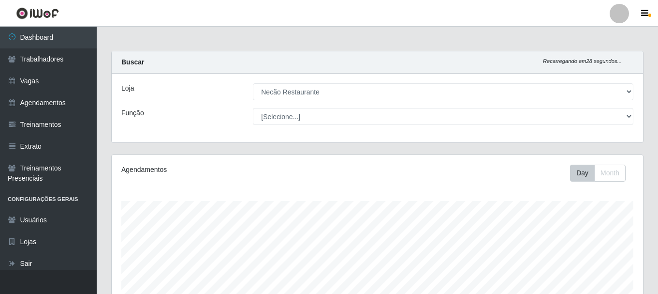
select select "334"
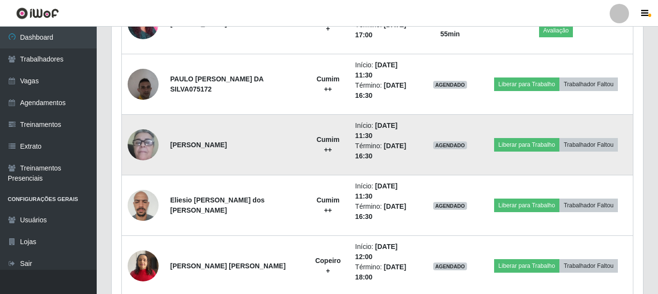
scroll to position [503, 0]
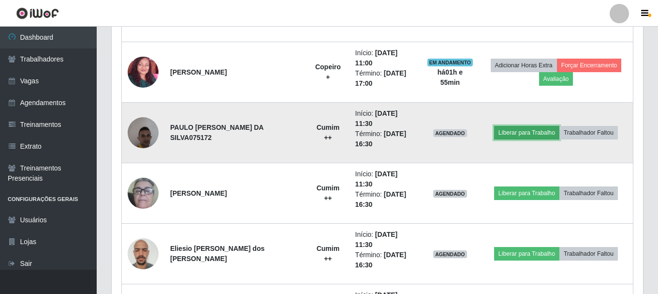
click at [512, 133] on button "Liberar para Trabalho" at bounding box center [526, 133] width 65 height 14
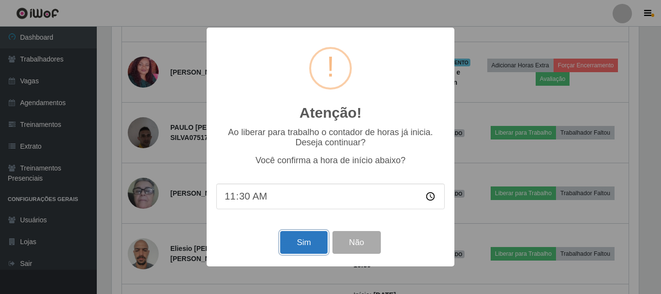
click at [284, 247] on button "Sim" at bounding box center [303, 242] width 47 height 23
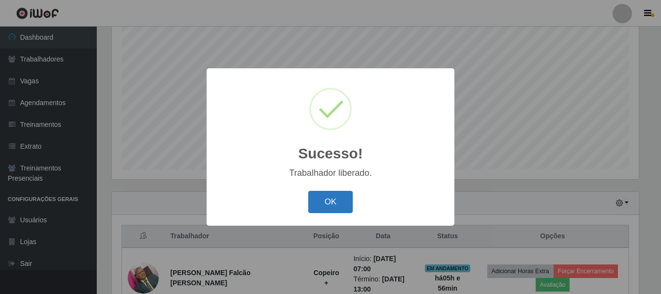
click at [329, 200] on button "OK" at bounding box center [330, 202] width 45 height 23
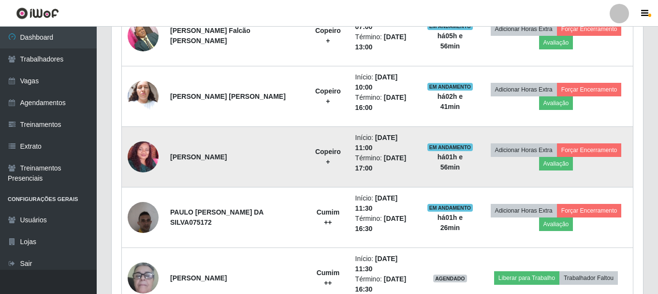
scroll to position [515, 0]
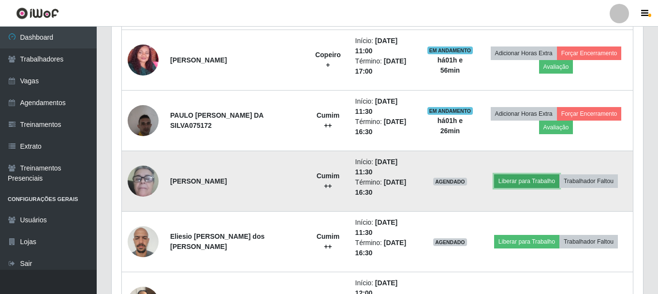
click at [533, 182] on button "Liberar para Trabalho" at bounding box center [526, 181] width 65 height 14
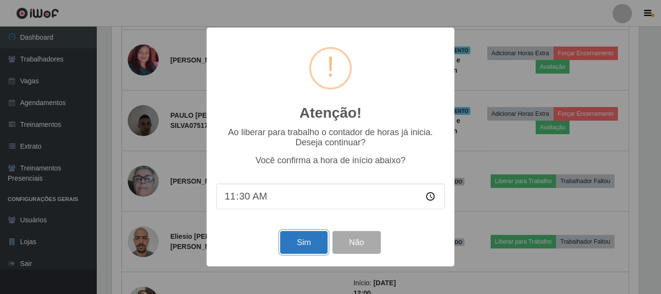
click at [308, 243] on button "Sim" at bounding box center [303, 242] width 47 height 23
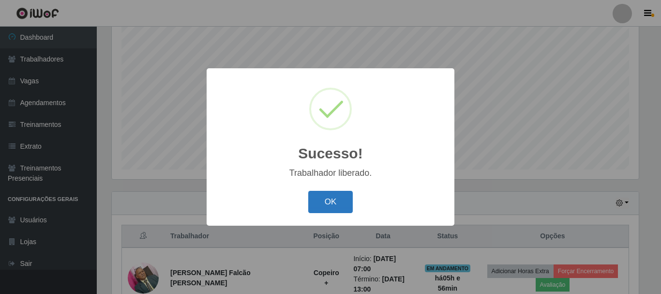
click at [343, 207] on button "OK" at bounding box center [330, 202] width 45 height 23
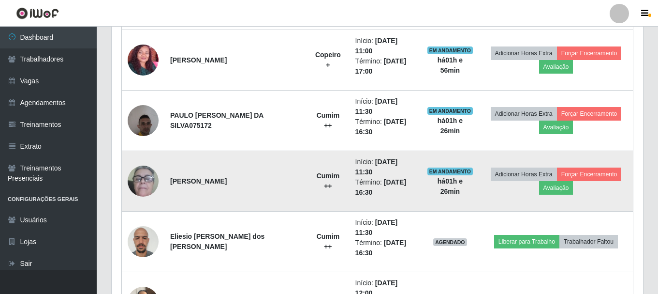
scroll to position [600, 0]
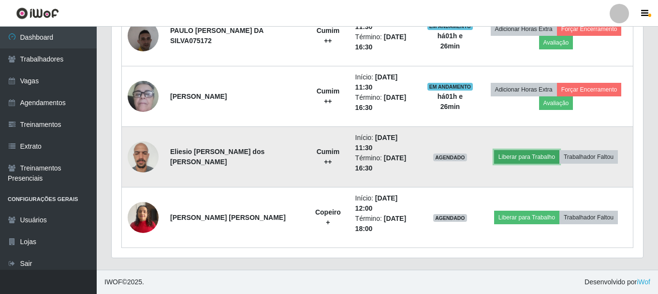
click at [541, 159] on button "Liberar para Trabalho" at bounding box center [526, 157] width 65 height 14
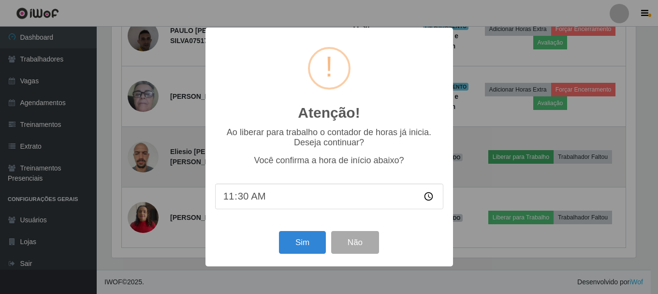
scroll to position [201, 527]
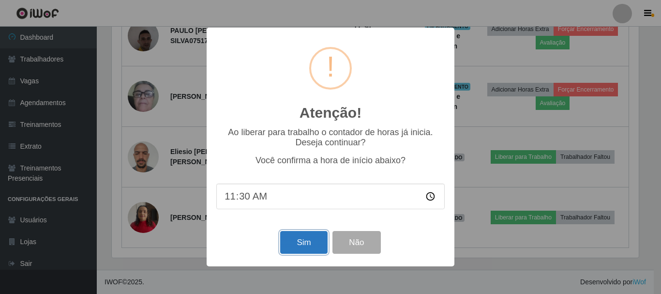
click at [290, 249] on button "Sim" at bounding box center [303, 242] width 47 height 23
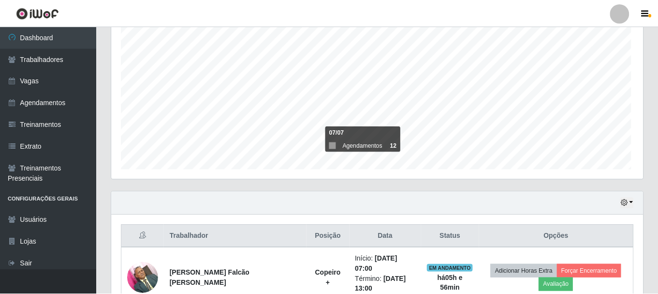
scroll to position [0, 0]
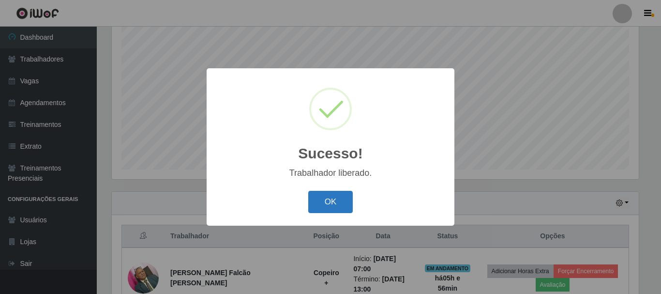
click at [351, 201] on button "OK" at bounding box center [330, 202] width 45 height 23
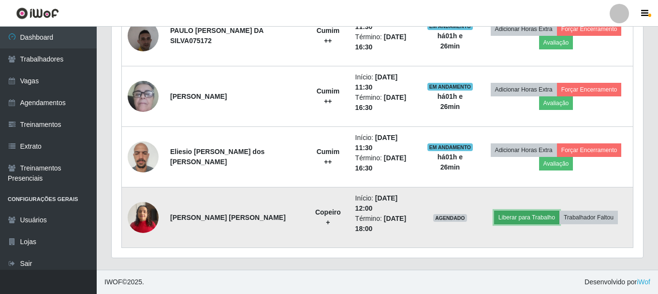
click at [506, 218] on button "Liberar para Trabalho" at bounding box center [526, 217] width 65 height 14
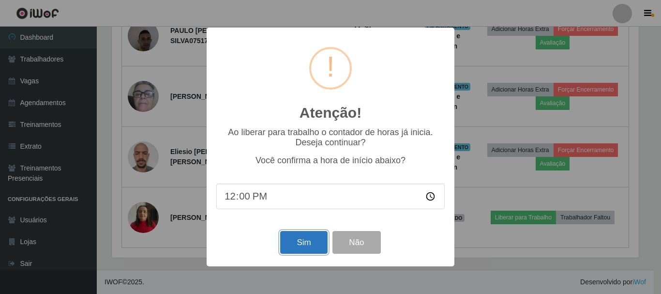
click at [297, 251] on button "Sim" at bounding box center [303, 242] width 47 height 23
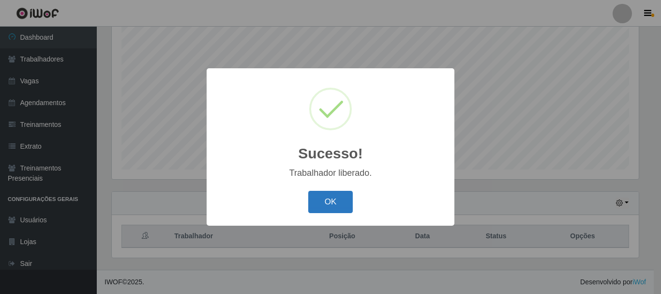
click at [338, 204] on button "OK" at bounding box center [330, 202] width 45 height 23
